Goal: Find contact information: Find contact information

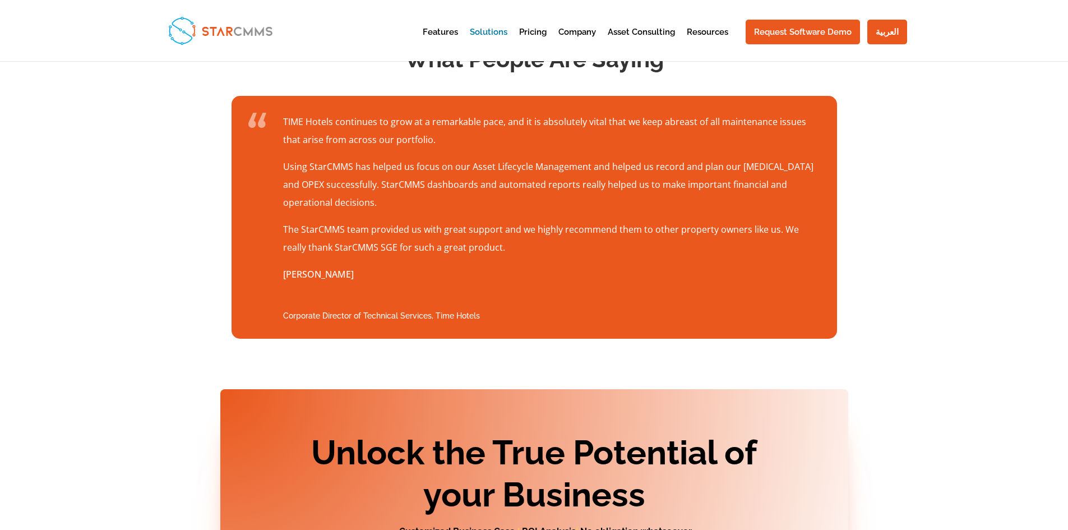
scroll to position [1570, 0]
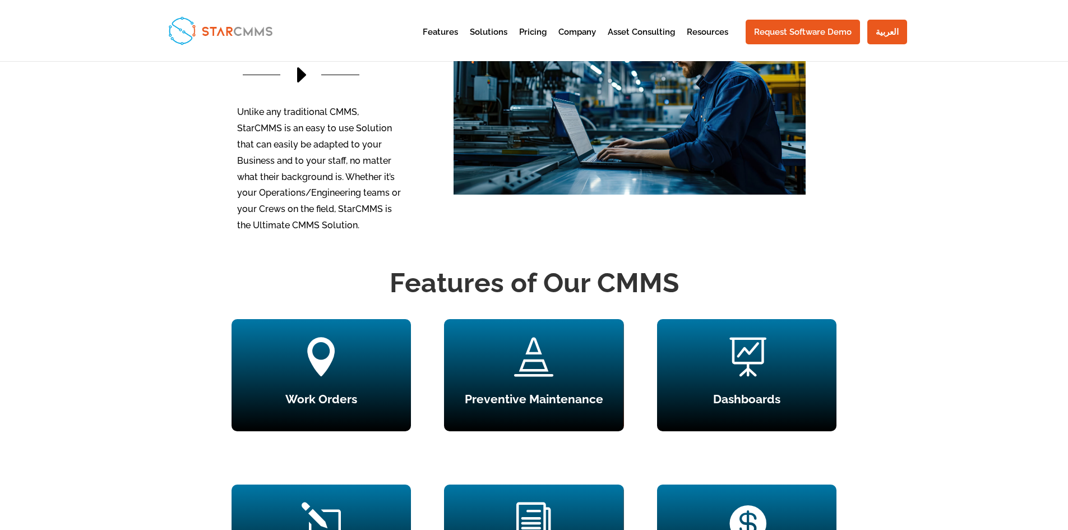
scroll to position [841, 0]
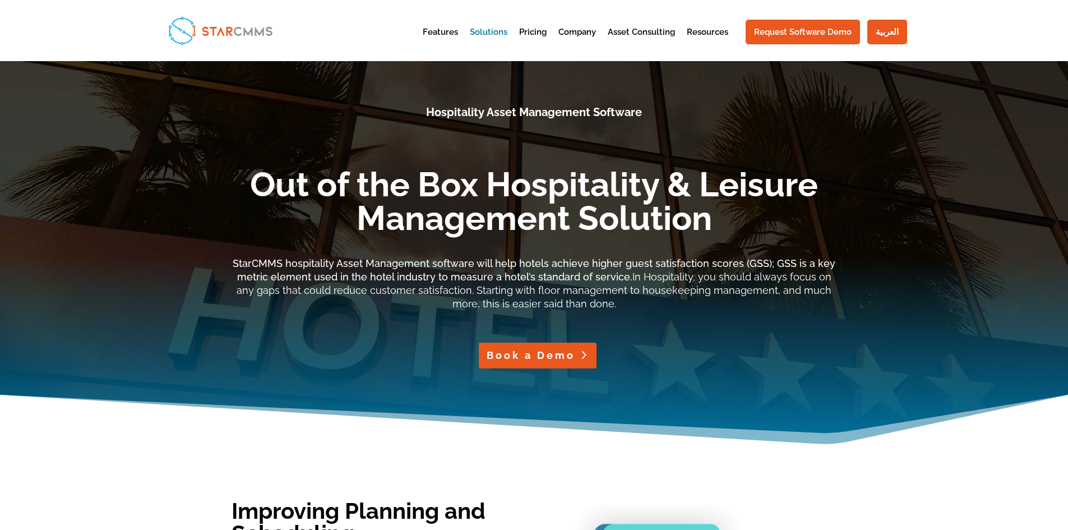
click at [541, 363] on link "Book a Demo" at bounding box center [538, 355] width 118 height 25
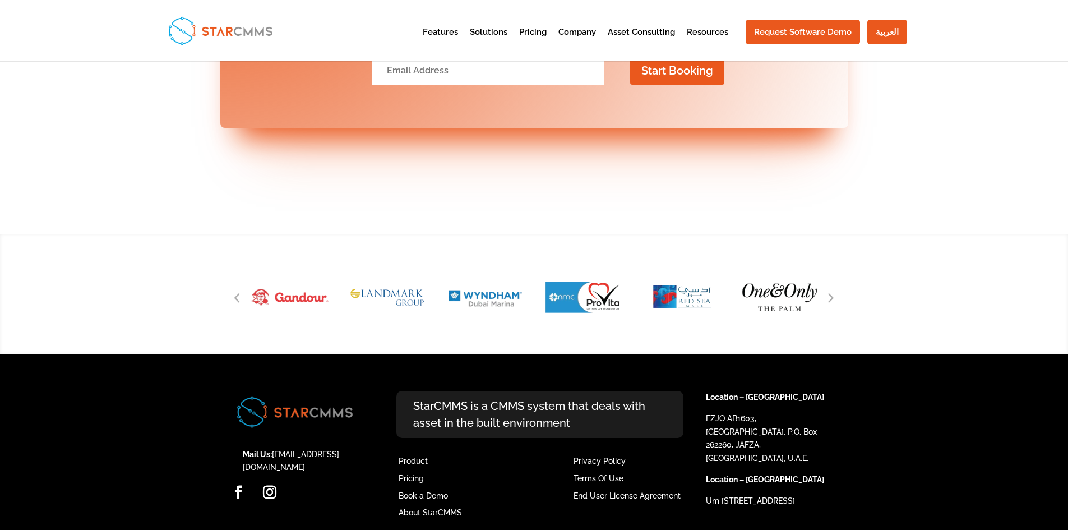
scroll to position [2979, 0]
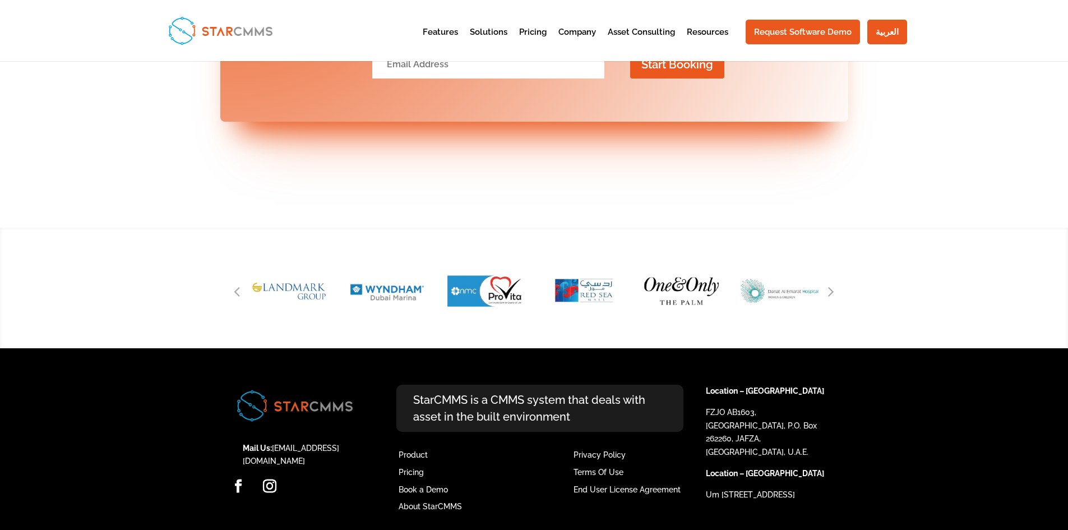
click at [523, 515] on div "StarCMMS is a CMMS system that deals with asset in the built environment Produc…" at bounding box center [548, 460] width 315 height 150
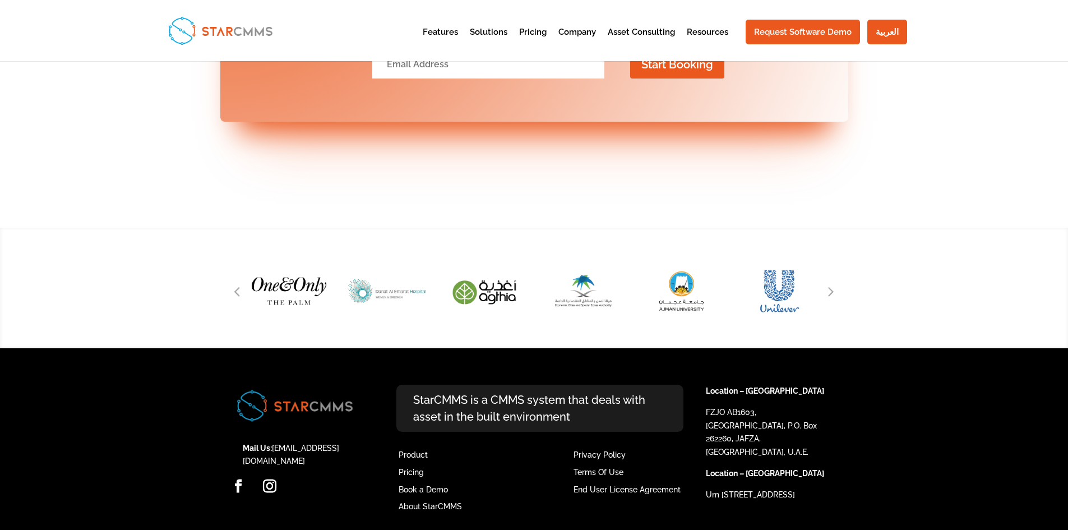
click at [308, 442] on li "Mail Us: info@sgeme.com" at bounding box center [300, 455] width 115 height 27
click at [310, 444] on link "[EMAIL_ADDRESS][DOMAIN_NAME]" at bounding box center [291, 455] width 96 height 22
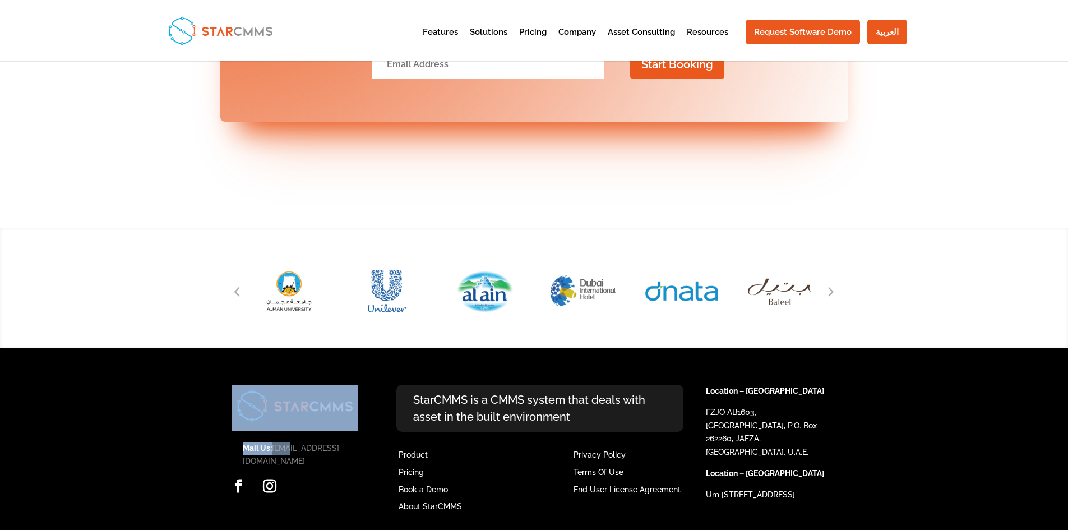
drag, startPoint x: 345, startPoint y: 432, endPoint x: 287, endPoint y: 435, distance: 58.4
click at [287, 435] on div "Mail Us: info@sgeme.com Facebook Linkedin Instagram Youtube" at bounding box center [295, 443] width 126 height 116
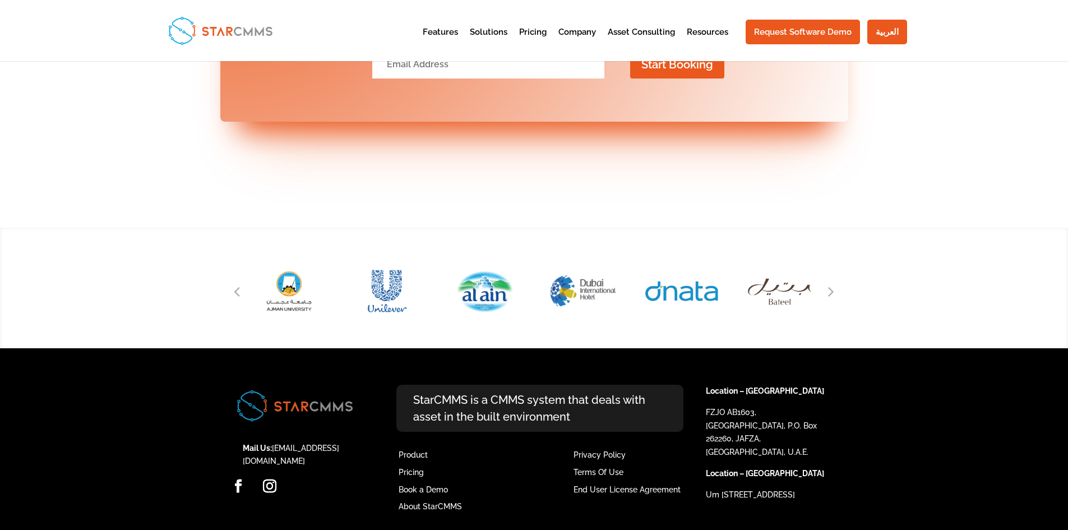
click at [314, 455] on ul "Mail Us: info@sgeme.com Facebook Linkedin Instagram Youtube" at bounding box center [295, 471] width 126 height 58
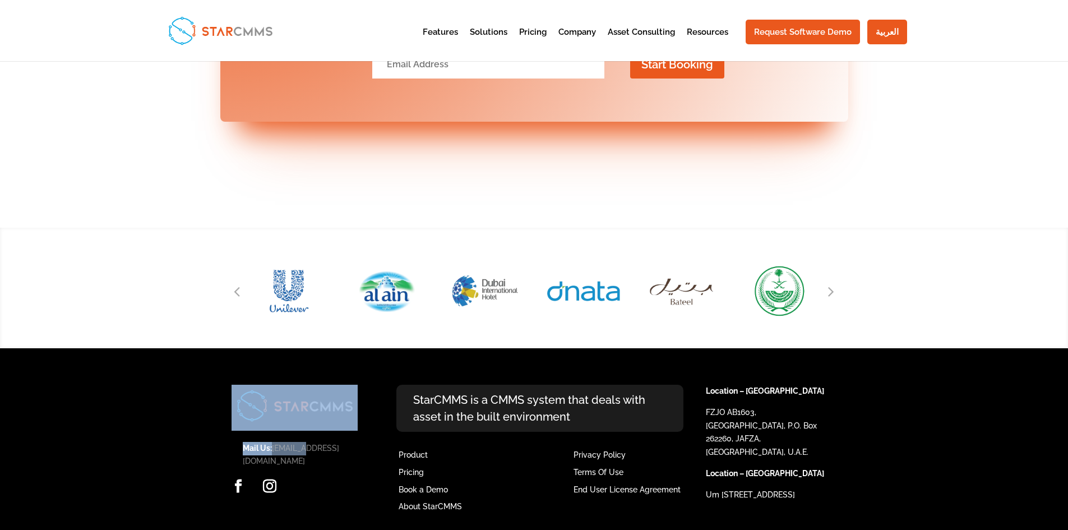
drag, startPoint x: 340, startPoint y: 430, endPoint x: 308, endPoint y: 430, distance: 32.0
click at [308, 430] on div "Mail Us: info@sgeme.com Facebook Linkedin Instagram Youtube" at bounding box center [295, 443] width 126 height 116
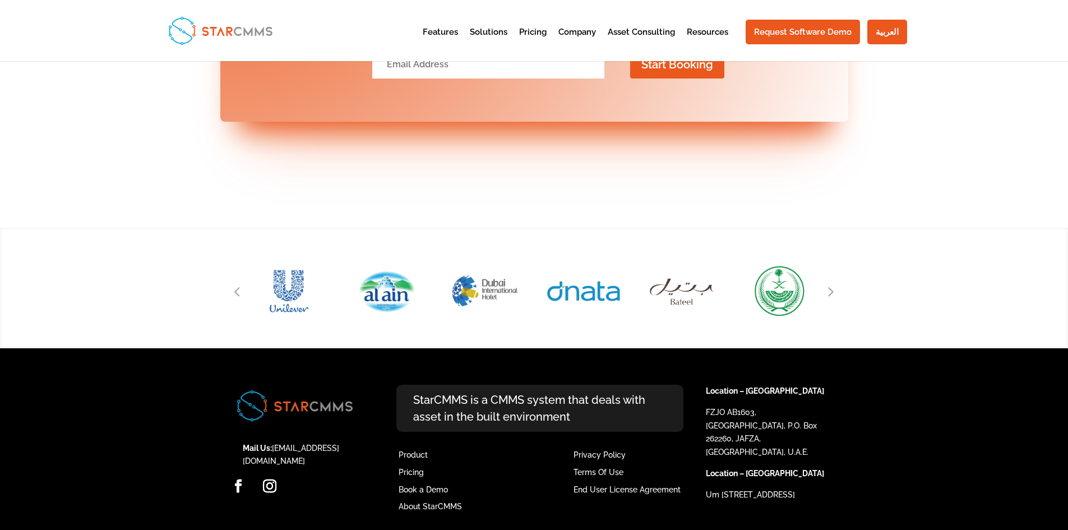
click at [277, 445] on ul "Mail Us: info@sgeme.com Facebook Linkedin Instagram Youtube" at bounding box center [295, 471] width 126 height 58
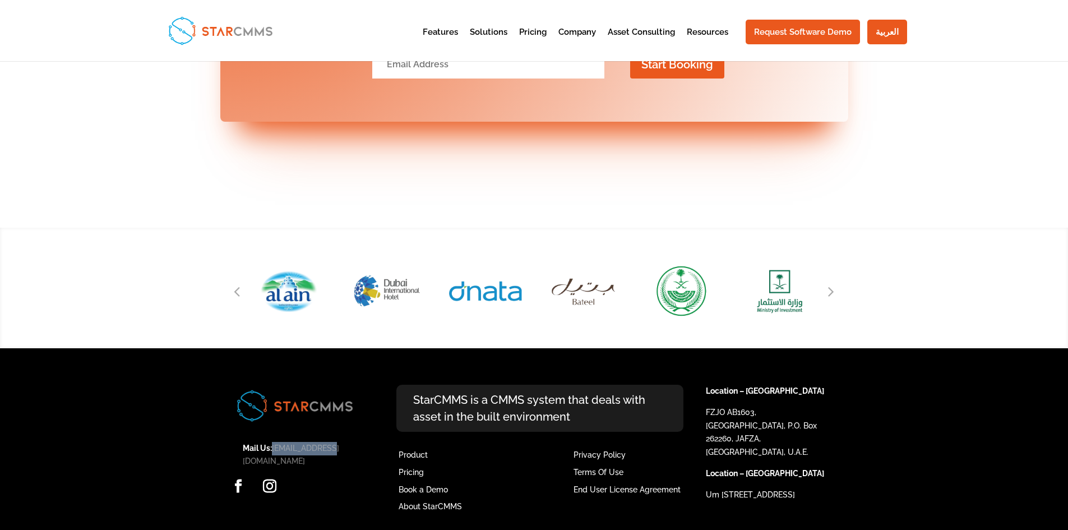
drag, startPoint x: 273, startPoint y: 434, endPoint x: 335, endPoint y: 431, distance: 61.8
click at [335, 442] on li "Mail Us: info@sgeme.com" at bounding box center [300, 455] width 115 height 27
copy link "[EMAIL_ADDRESS][DOMAIN_NAME]"
